Goal: Transaction & Acquisition: Purchase product/service

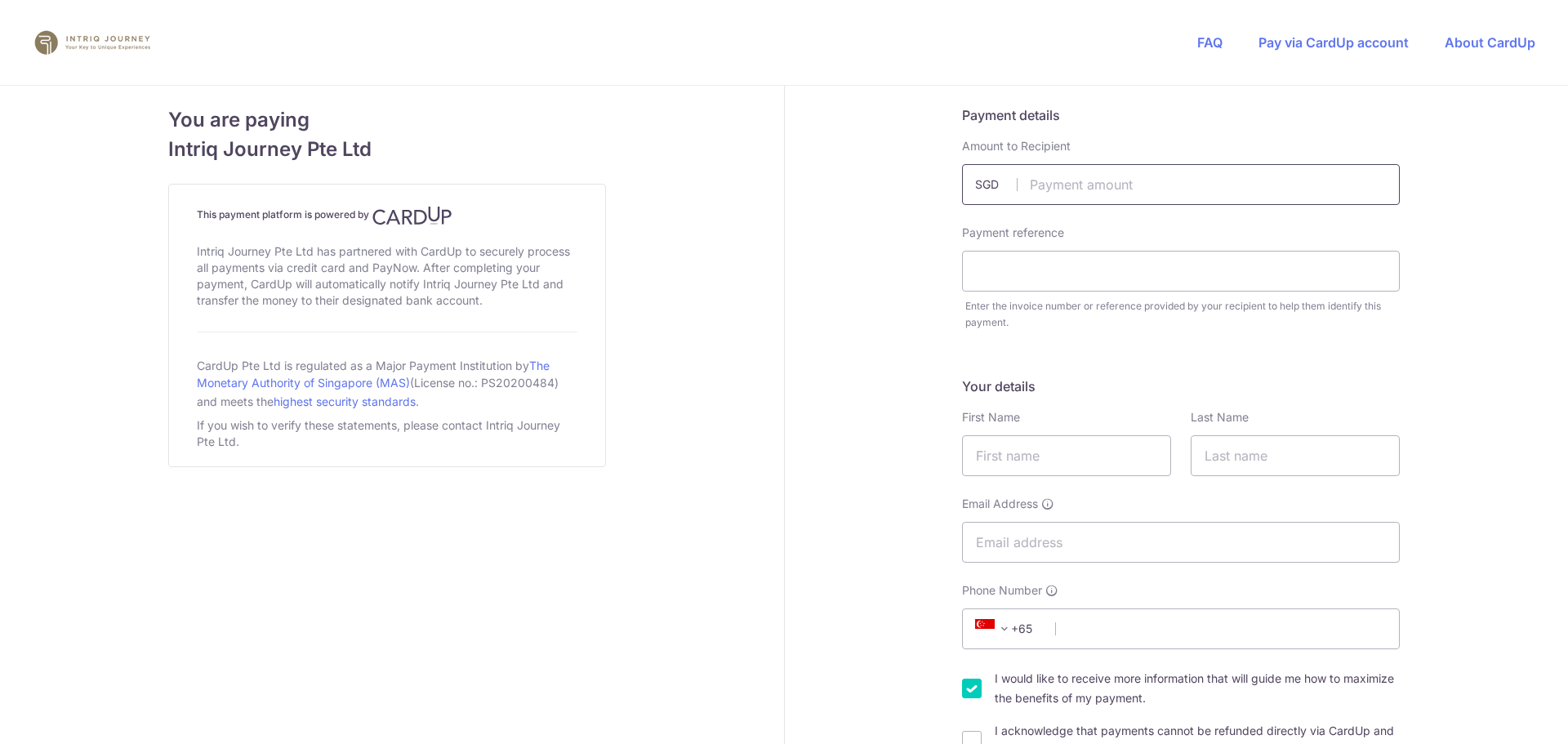
click at [1127, 194] on input "text" at bounding box center [1180, 185] width 438 height 41
type input "12138.00"
click at [1041, 262] on input "text" at bounding box center [1180, 272] width 438 height 41
type input "3515 [GEOGRAPHIC_DATA]"
click at [998, 455] on input "text" at bounding box center [1066, 456] width 209 height 41
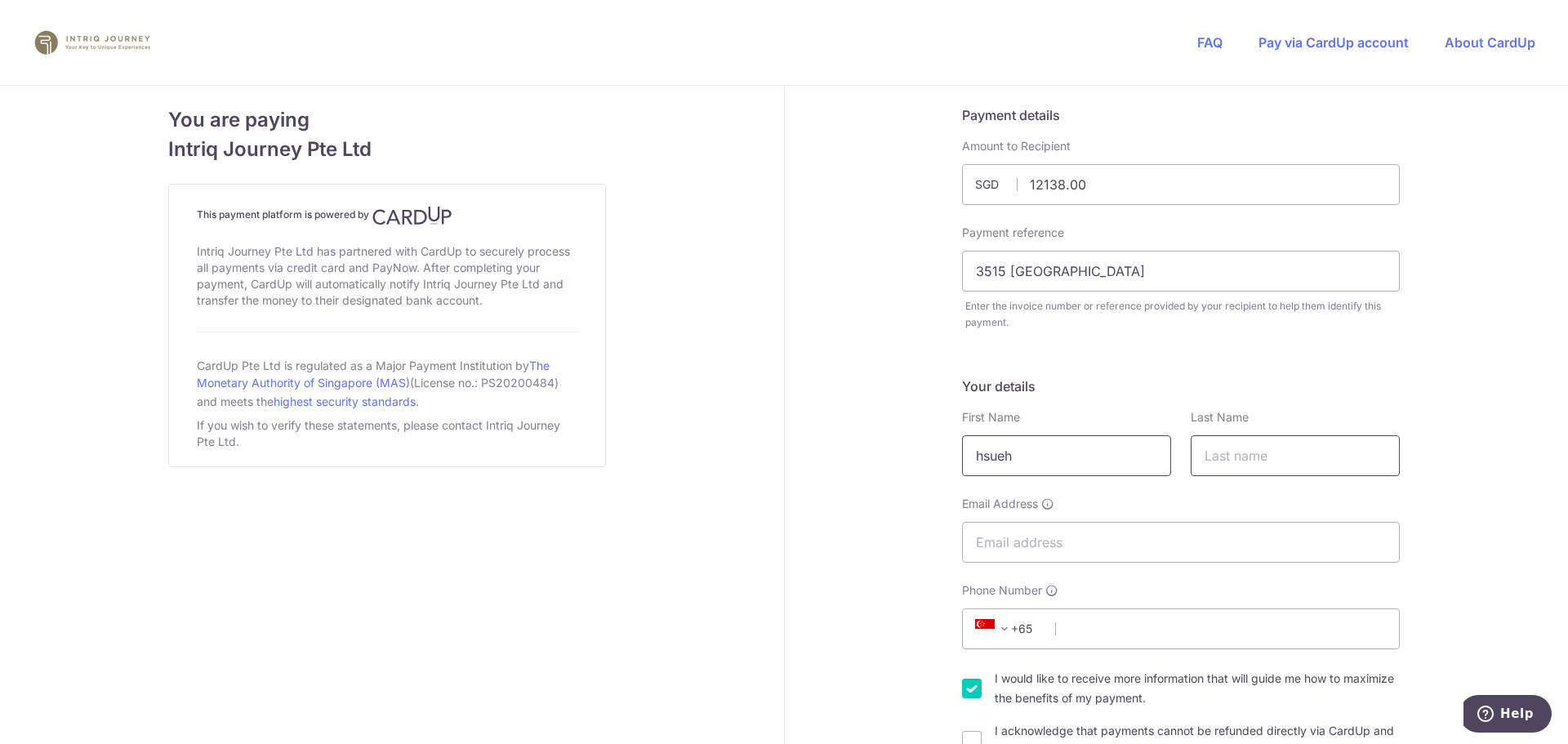
type input "hsueh"
click at [1265, 458] on input "text" at bounding box center [1295, 456] width 209 height 41
type input "[PERSON_NAME]"
click at [1149, 540] on input "Email Address" at bounding box center [1180, 542] width 438 height 41
type input "[EMAIL_ADDRESS][DOMAIN_NAME]"
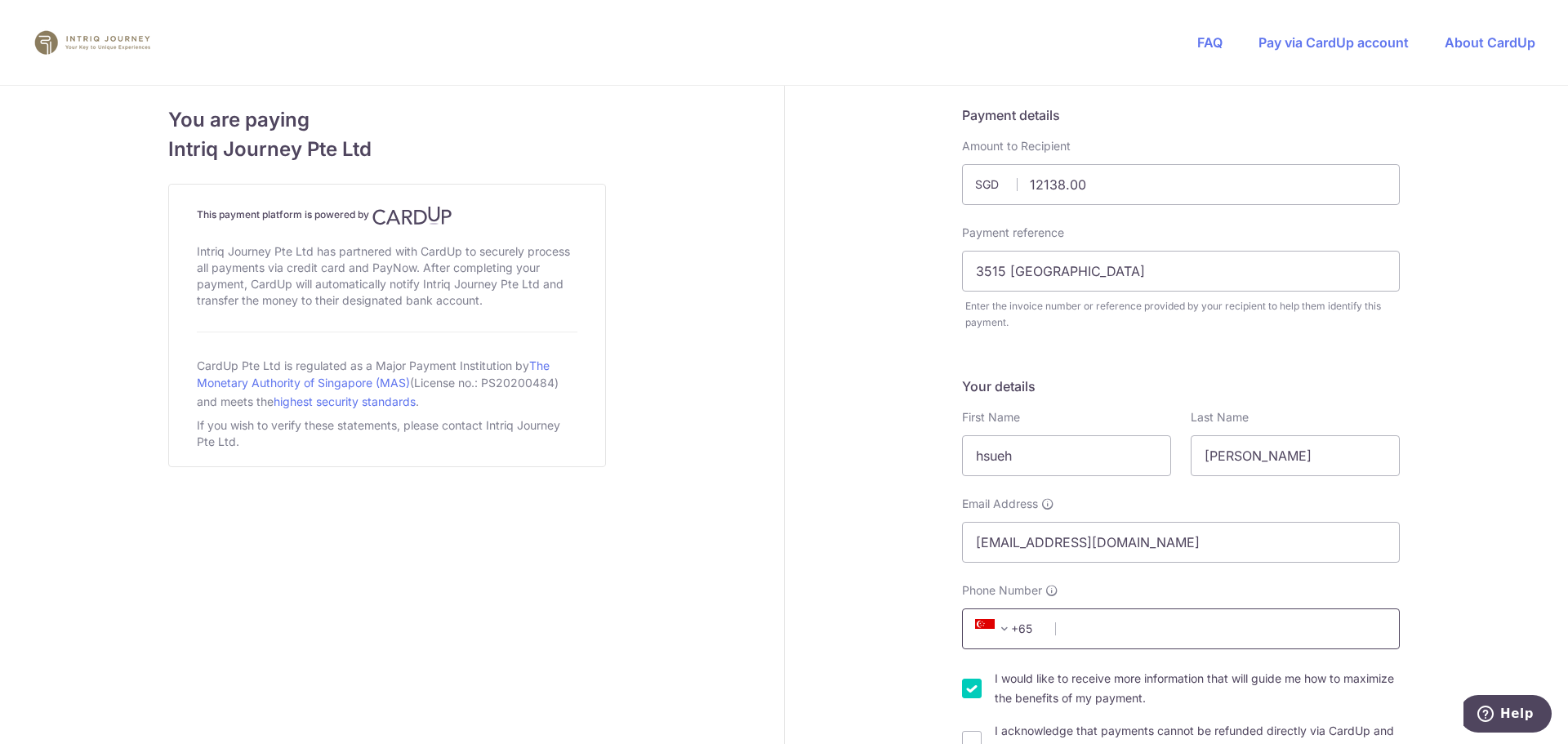
click at [1097, 622] on input "Phone Number" at bounding box center [1180, 629] width 438 height 41
type input "97304156"
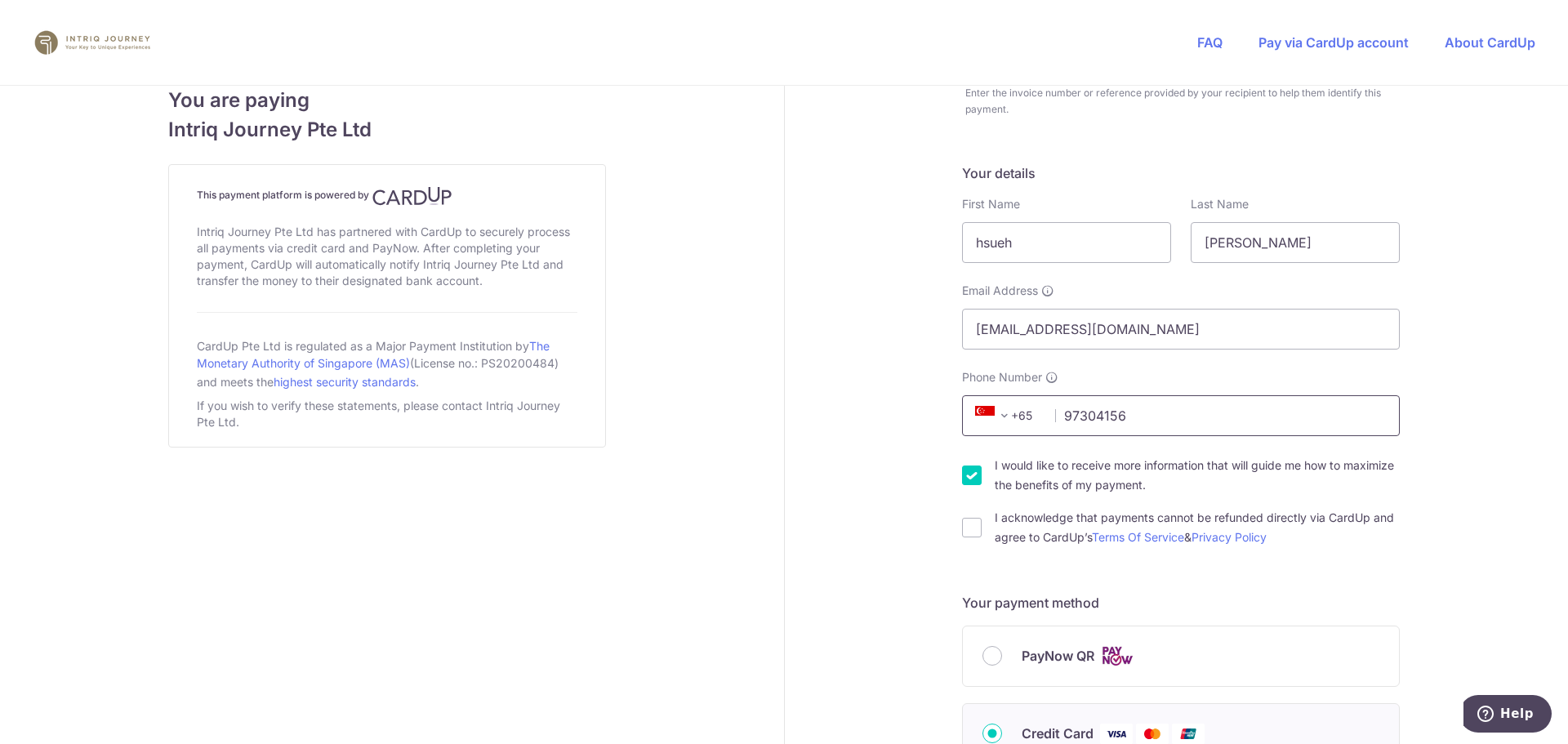
scroll to position [224, 0]
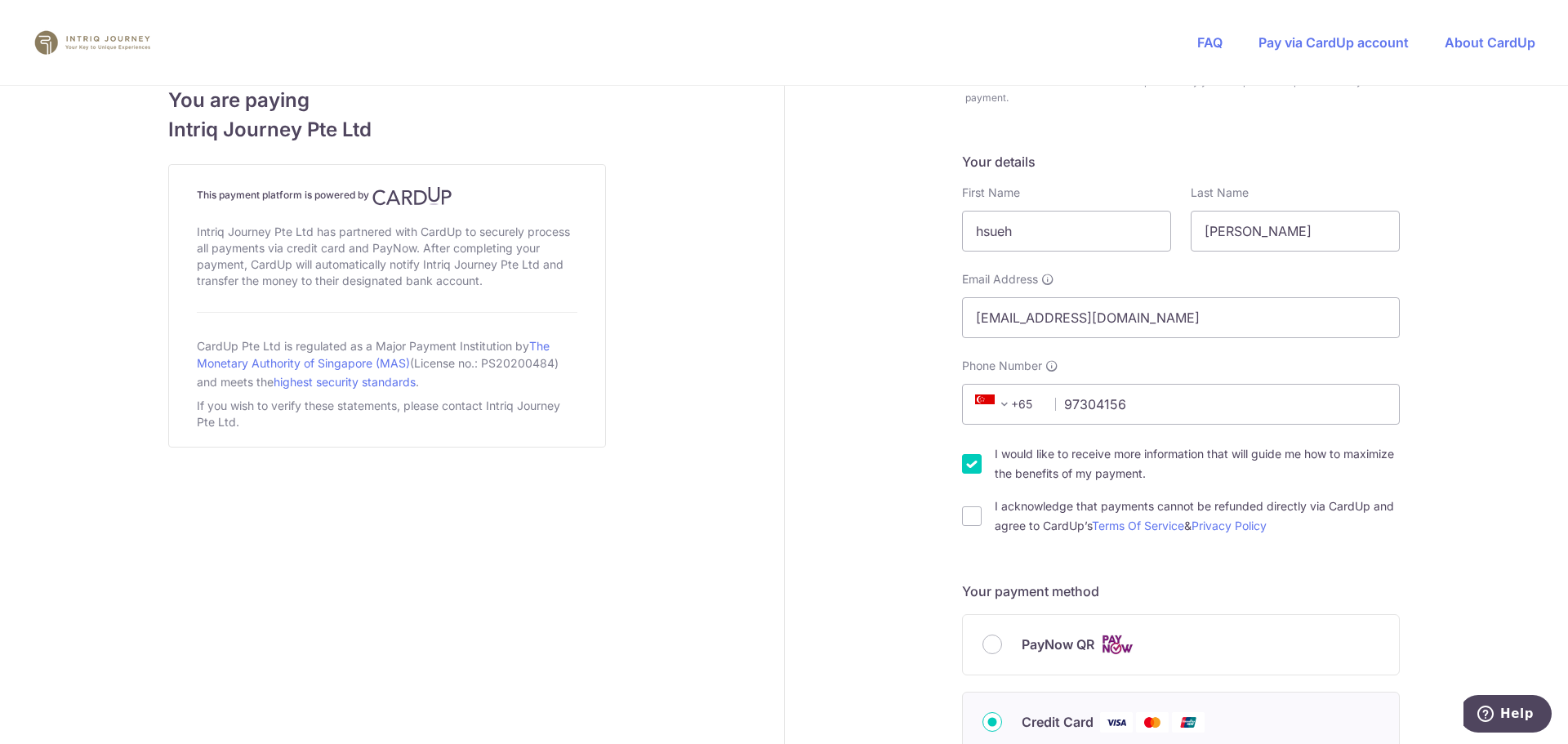
click at [967, 462] on input "I would like to receive more information that will guide me how to maximize the…" at bounding box center [971, 463] width 20 height 20
checkbox input "false"
click at [967, 521] on input "I acknowledge that payments cannot be refunded directly via CardUp and agree to…" at bounding box center [971, 515] width 20 height 20
checkbox input "true"
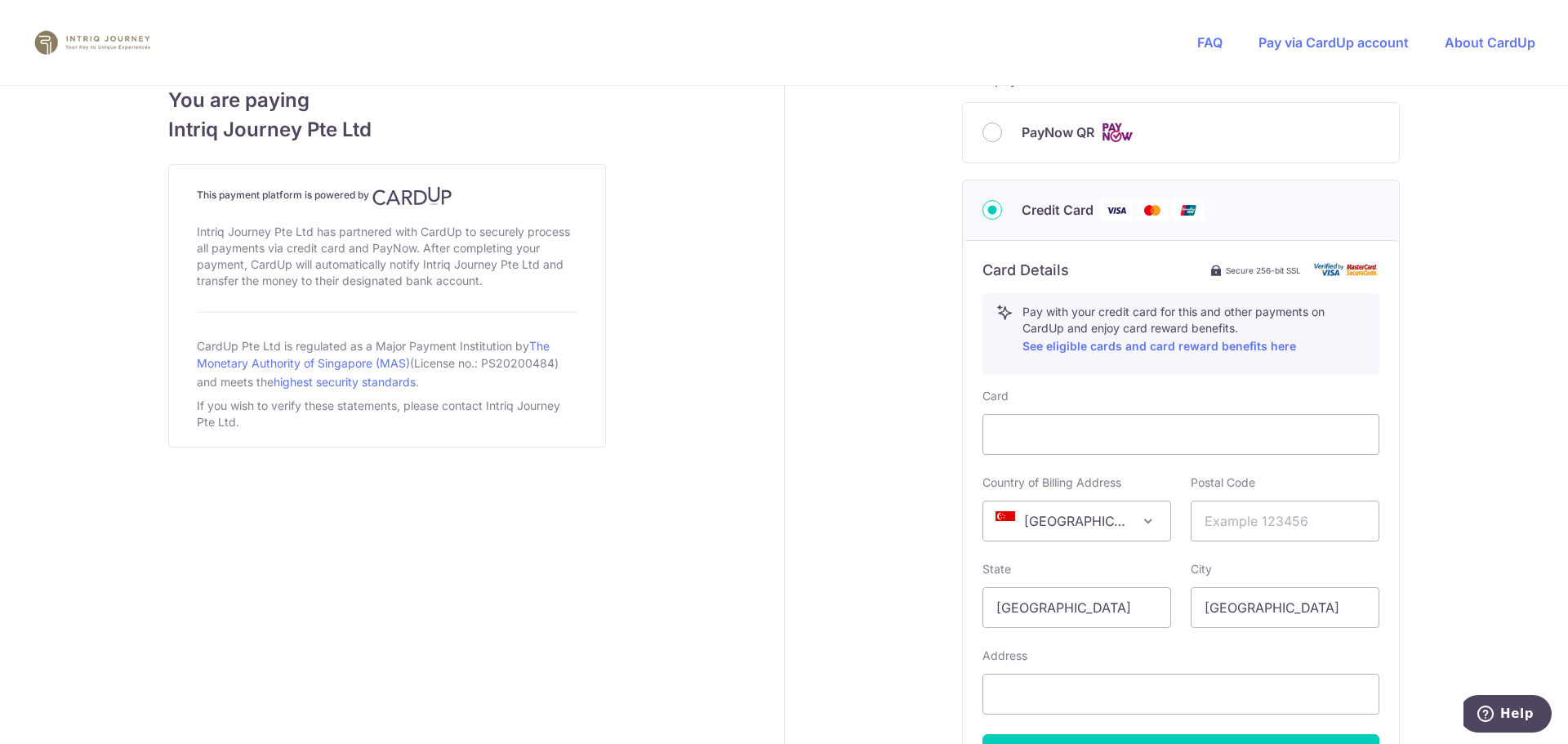
scroll to position [755, 0]
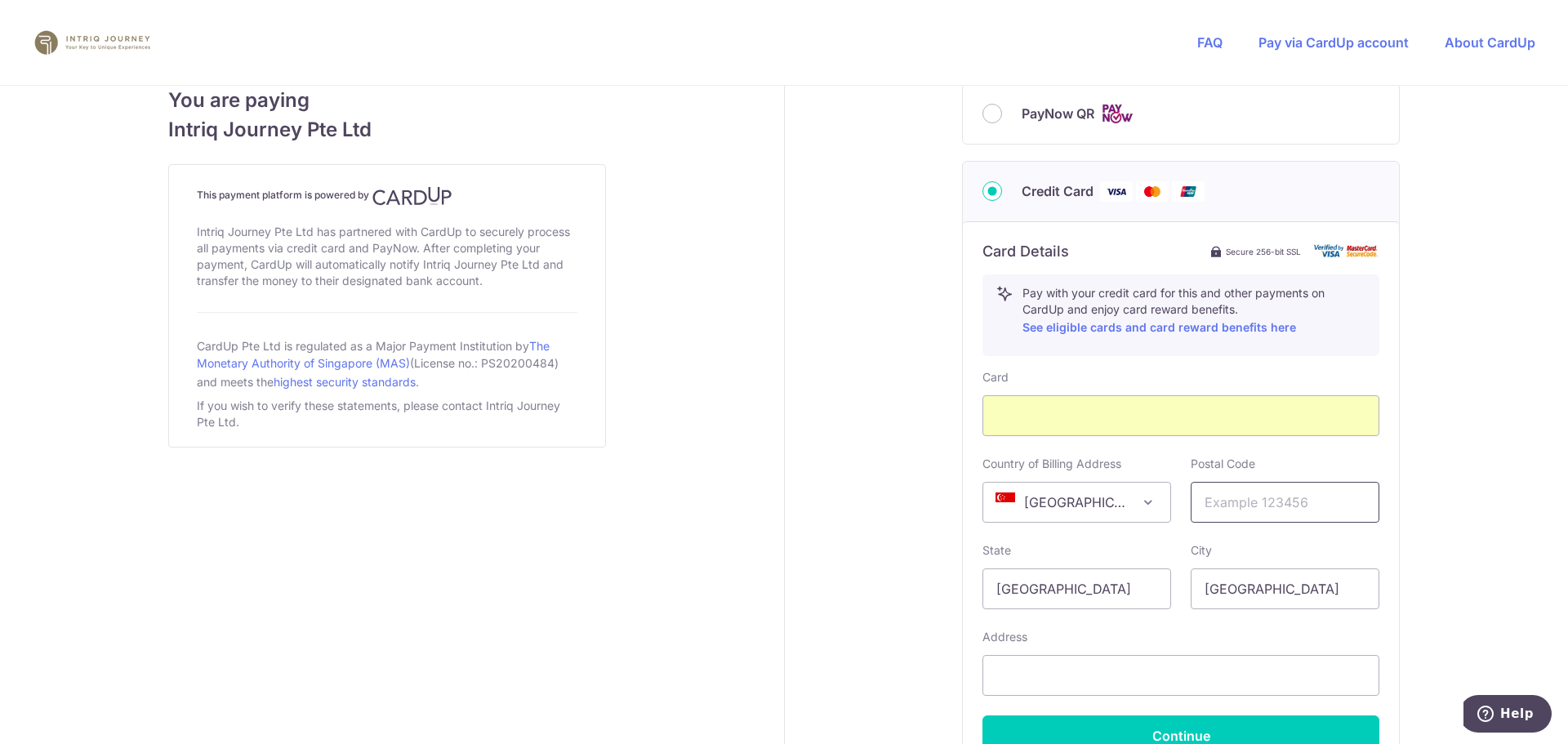
click at [1306, 510] on input "text" at bounding box center [1284, 502] width 189 height 41
type input "299793"
type input "3 [GEOGRAPHIC_DATA]"
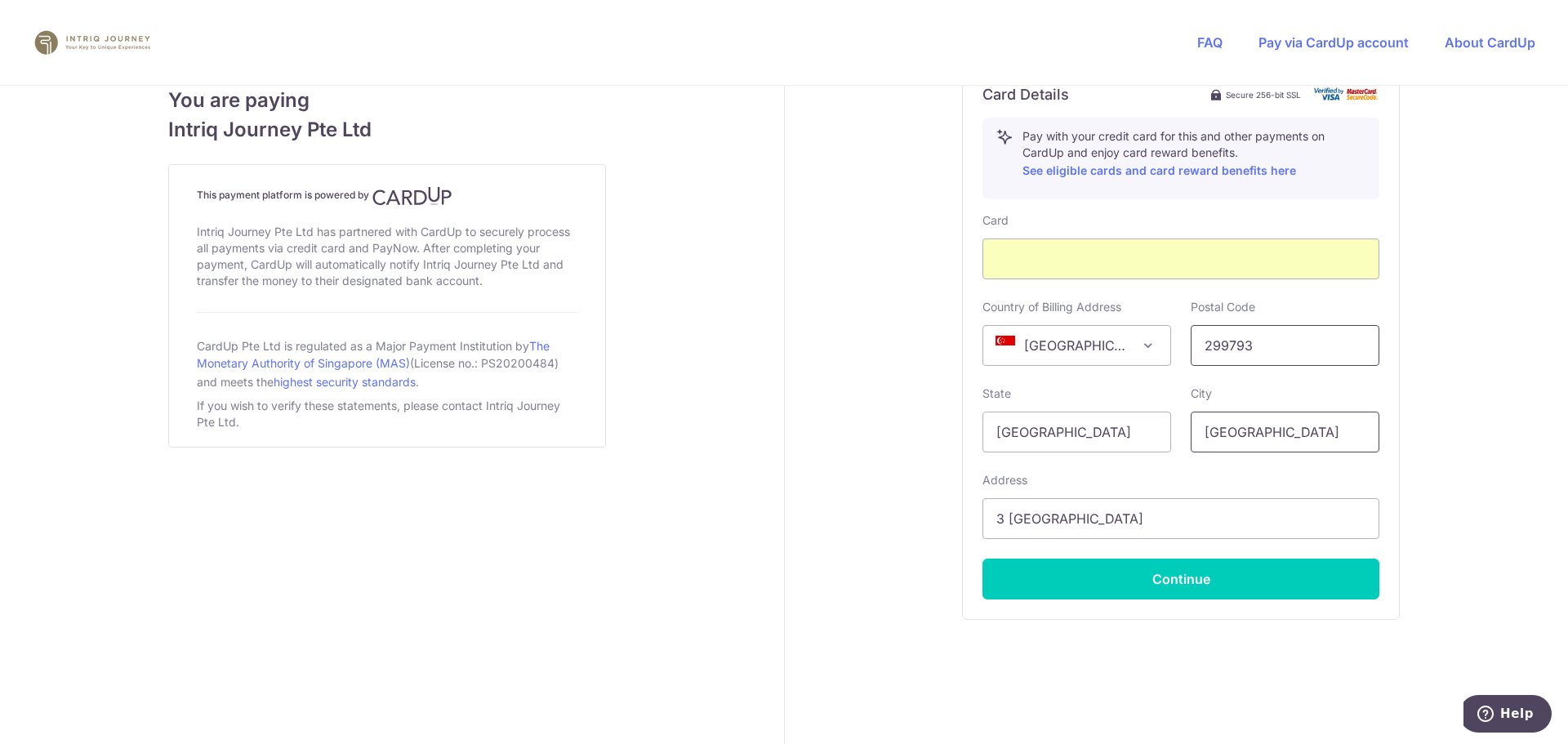
scroll to position [927, 0]
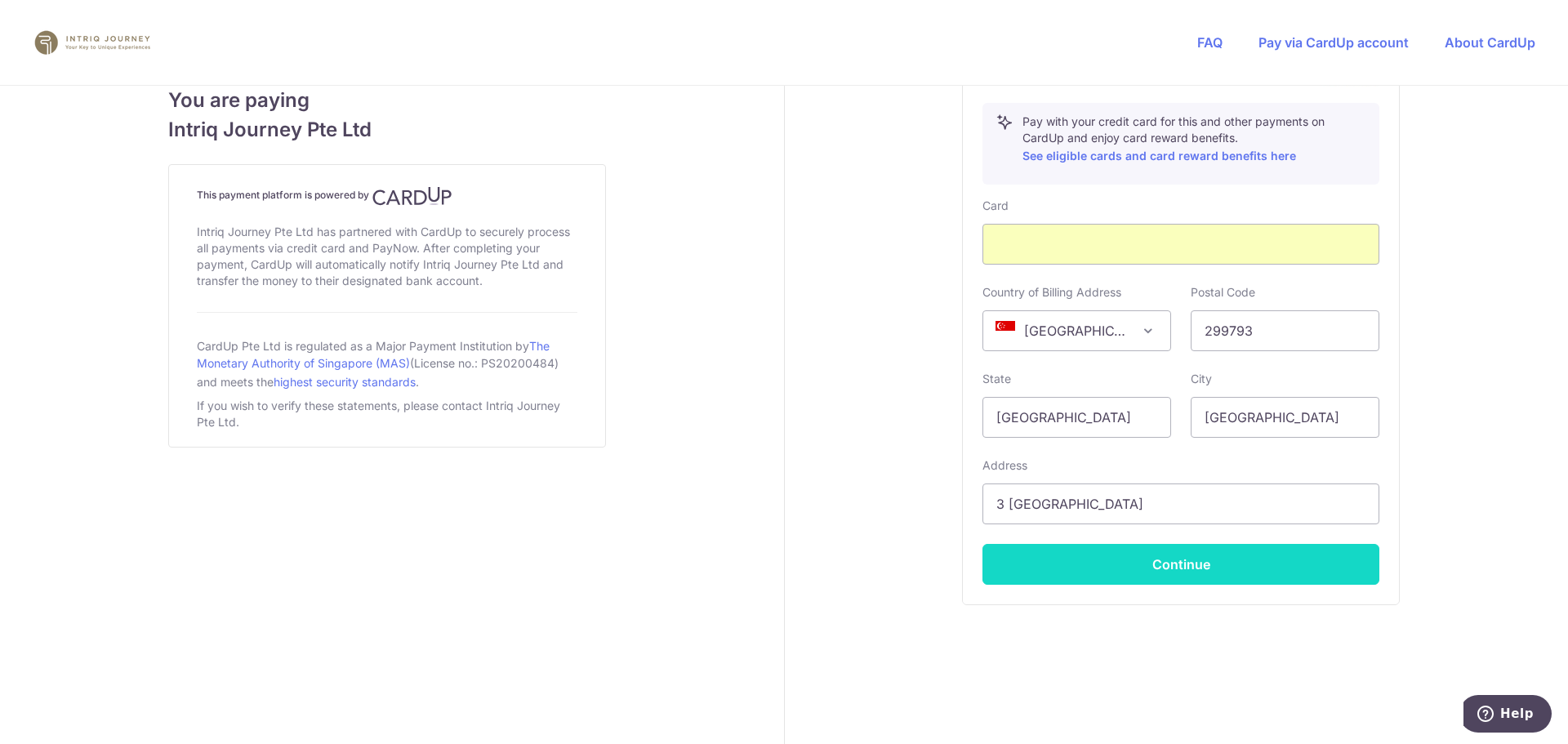
click at [1156, 573] on button "Continue" at bounding box center [1180, 565] width 397 height 41
type input "**** 7382"
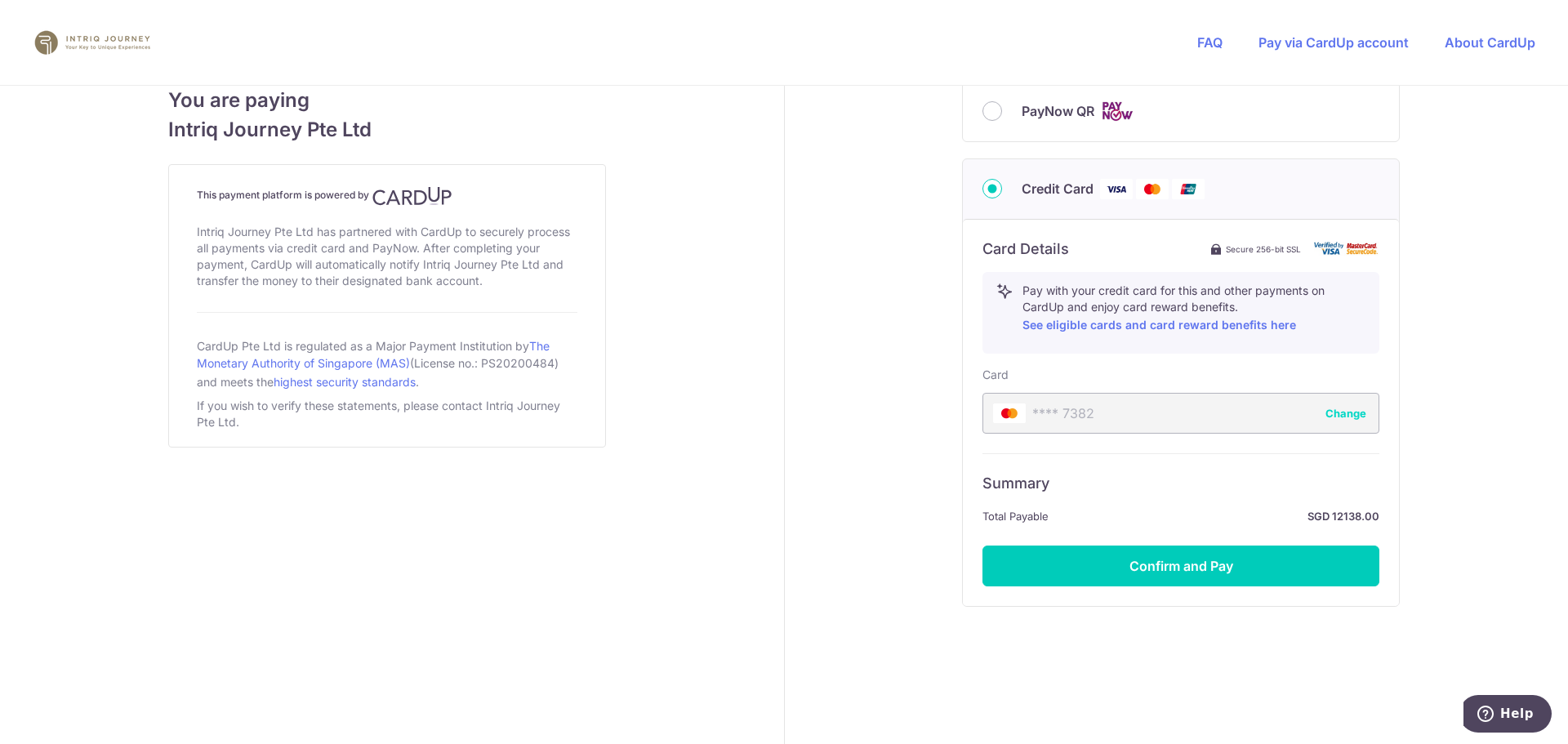
scroll to position [760, 0]
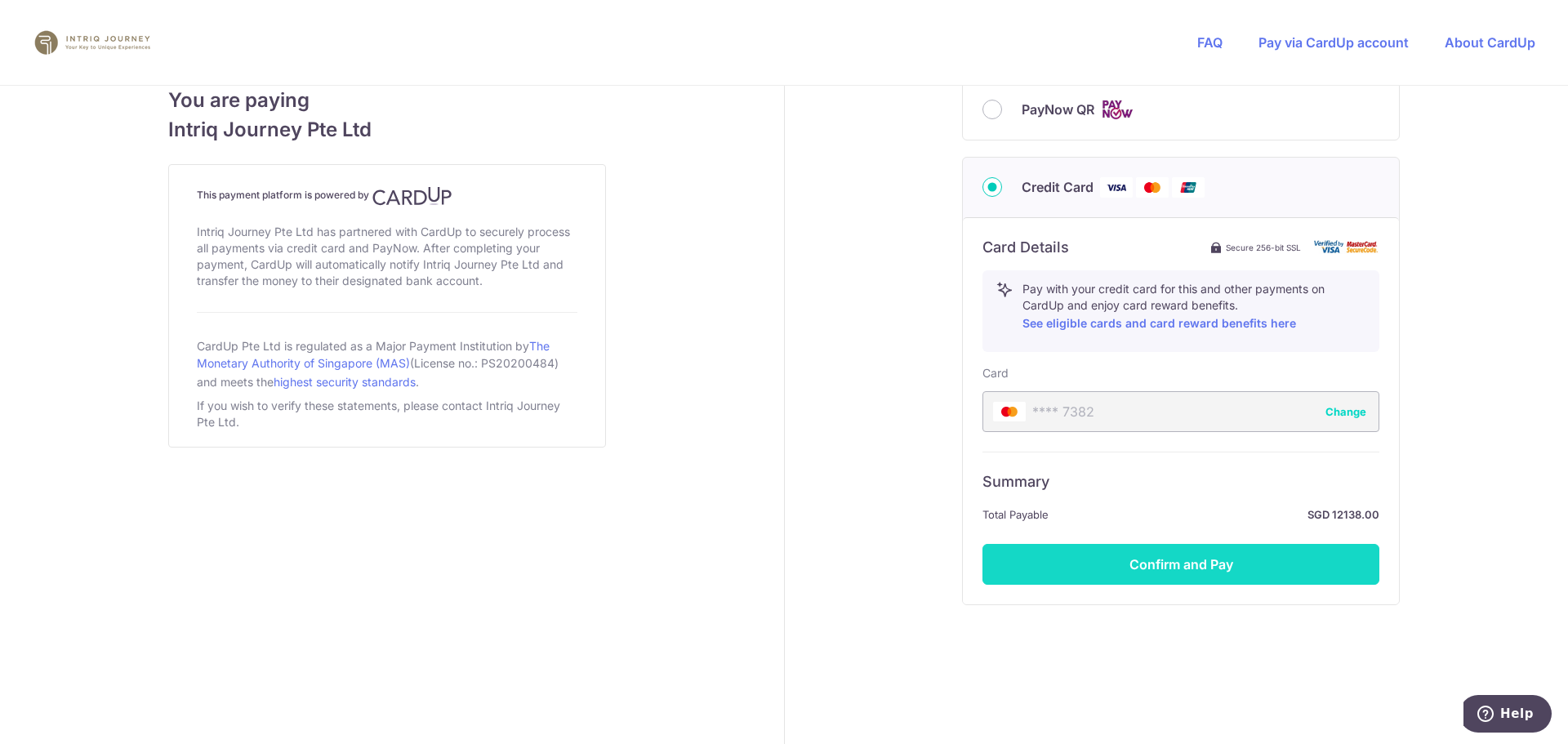
click at [1176, 565] on button "Confirm and Pay" at bounding box center [1180, 565] width 397 height 41
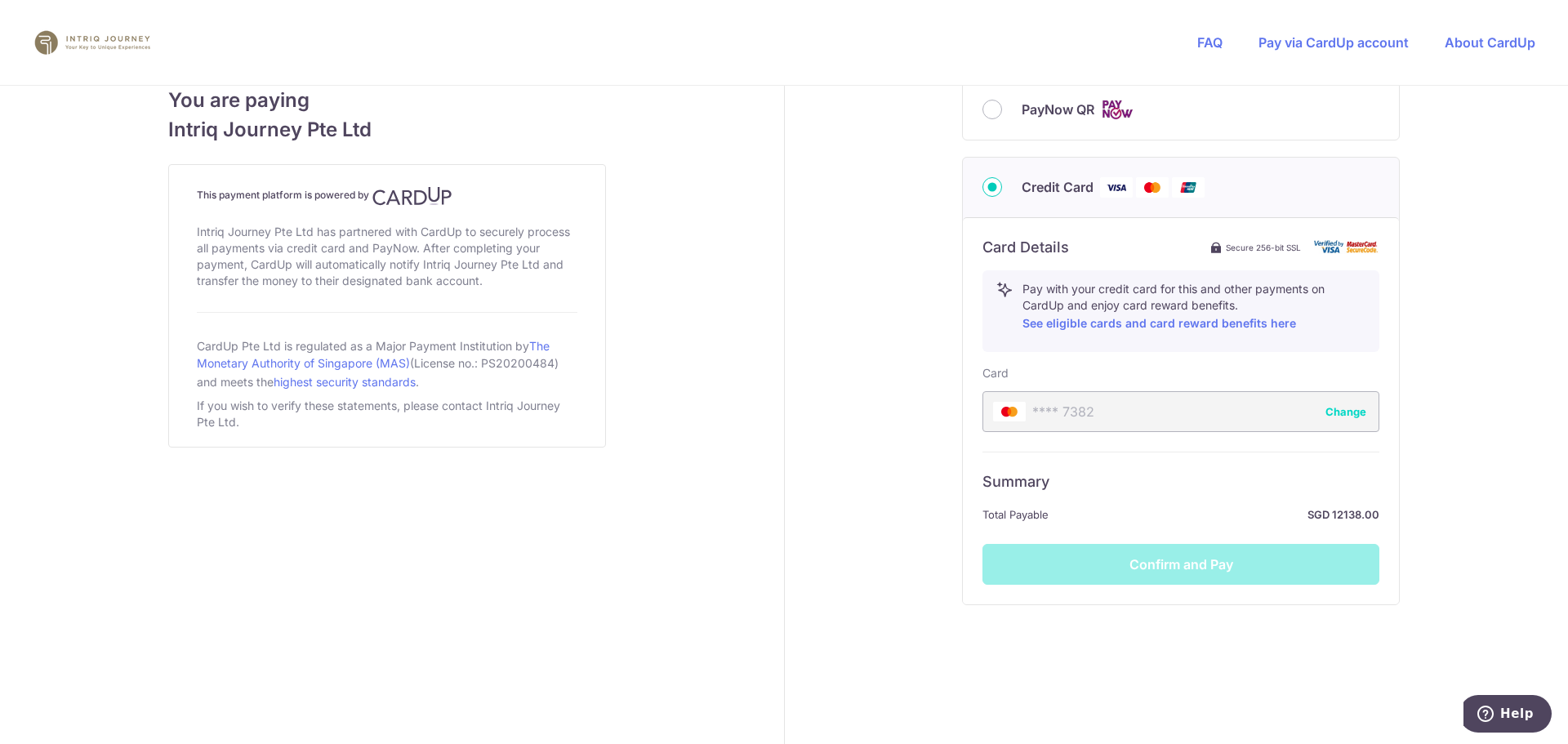
click at [1176, 566] on div "Summary Total Payable SGD 12138.00 Confirm and Pay" at bounding box center [1180, 518] width 397 height 133
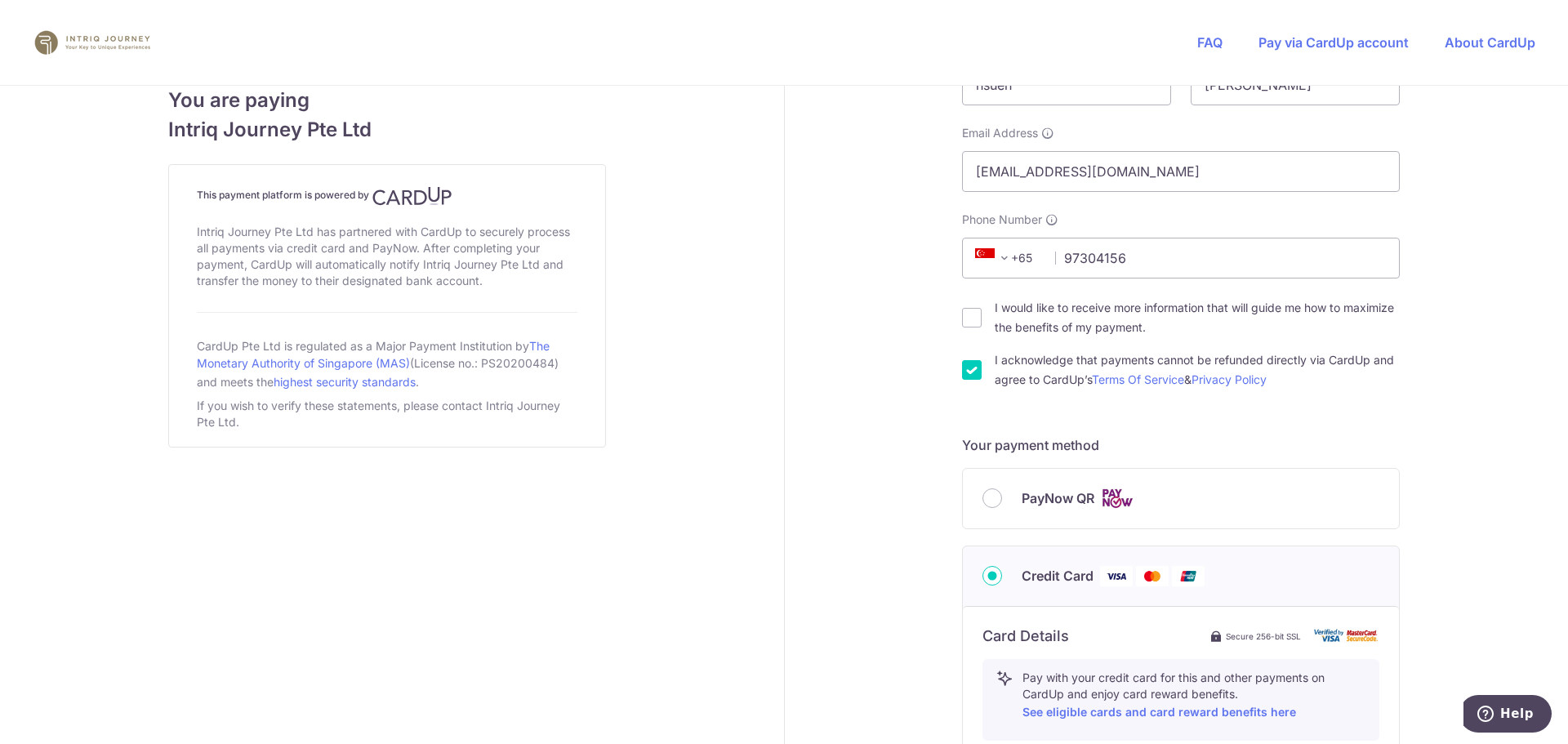
scroll to position [392, 0]
